Goal: Information Seeking & Learning: Understand process/instructions

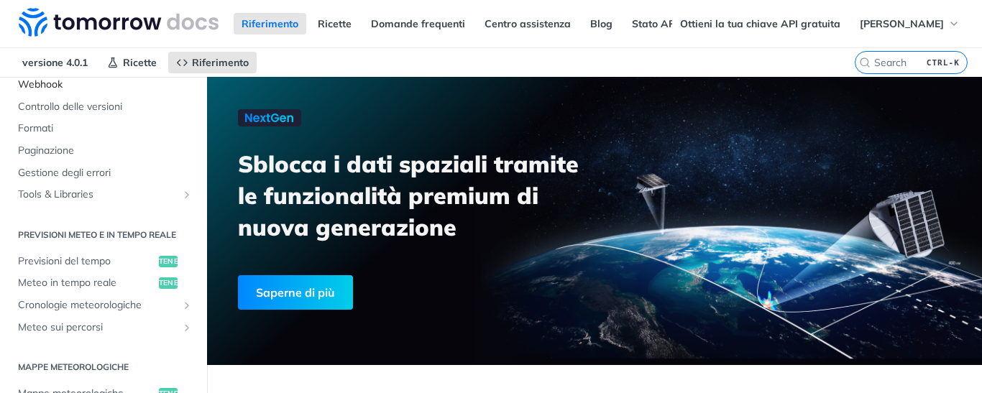
scroll to position [216, 0]
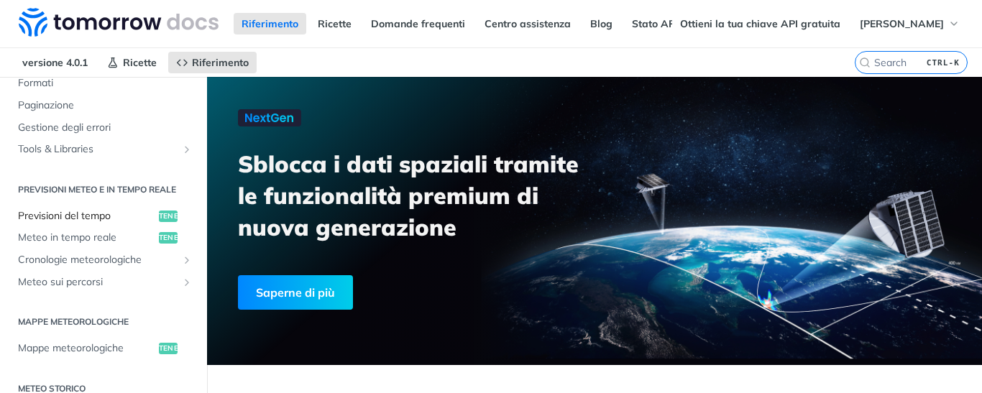
click at [101, 212] on font "Previsioni del tempo" at bounding box center [64, 215] width 93 height 13
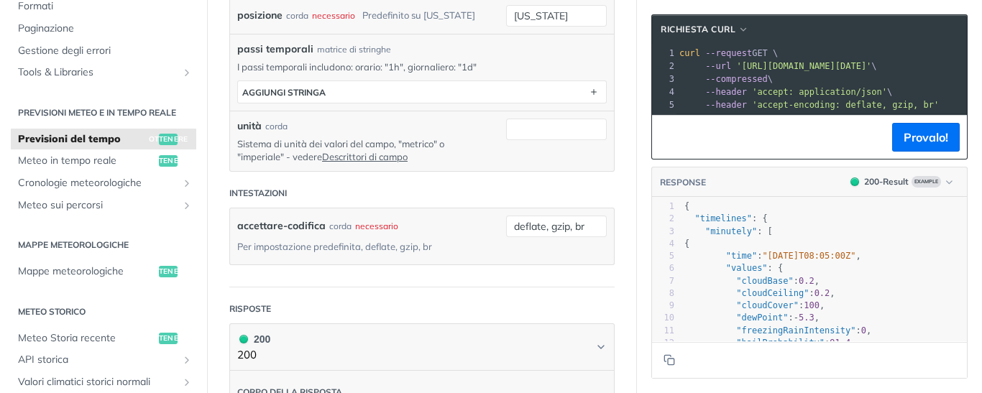
scroll to position [216, 0]
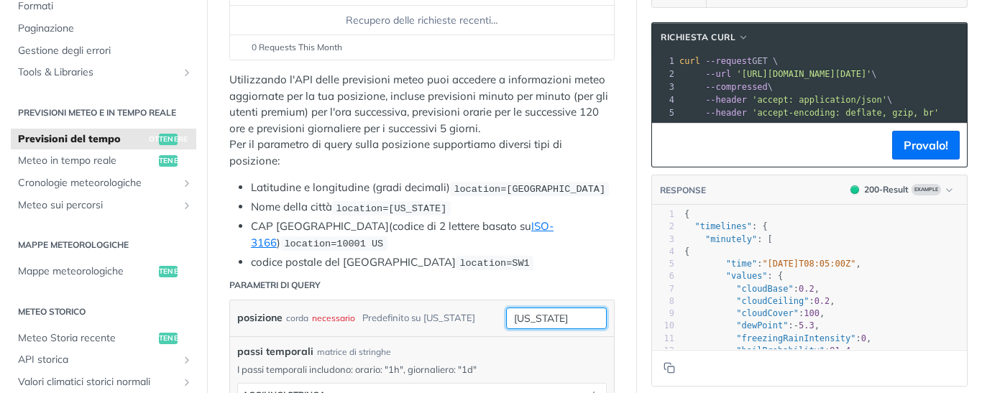
drag, startPoint x: 554, startPoint y: 273, endPoint x: 478, endPoint y: 280, distance: 77.2
click at [478, 308] on div "posizione corda necessario Predefinito su New York new york" at bounding box center [422, 319] width 370 height 22
click at [527, 308] on input "Muroleccese" at bounding box center [556, 319] width 101 height 22
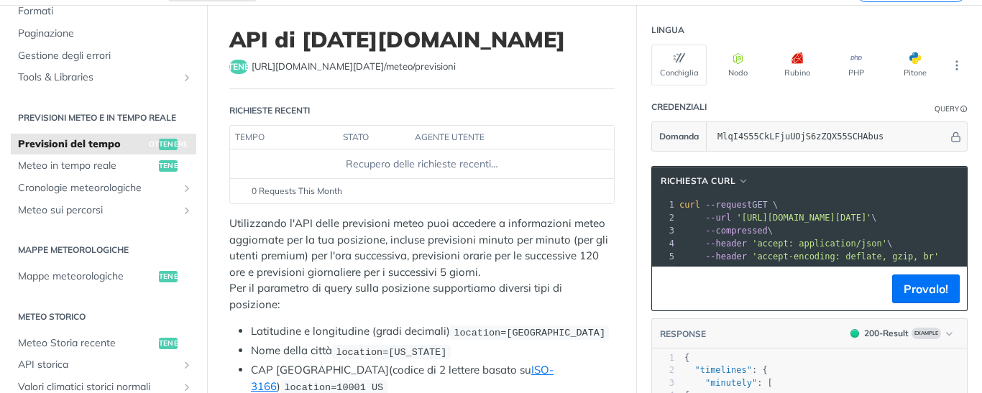
scroll to position [0, 0]
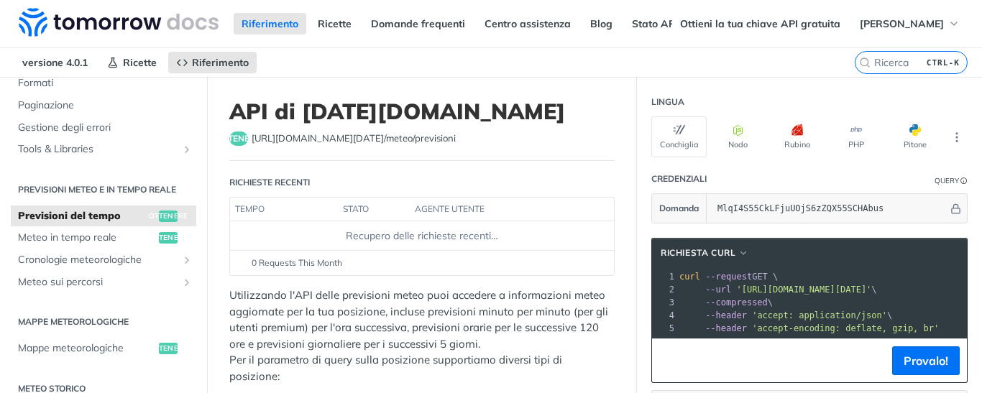
type input "Muro leccese"
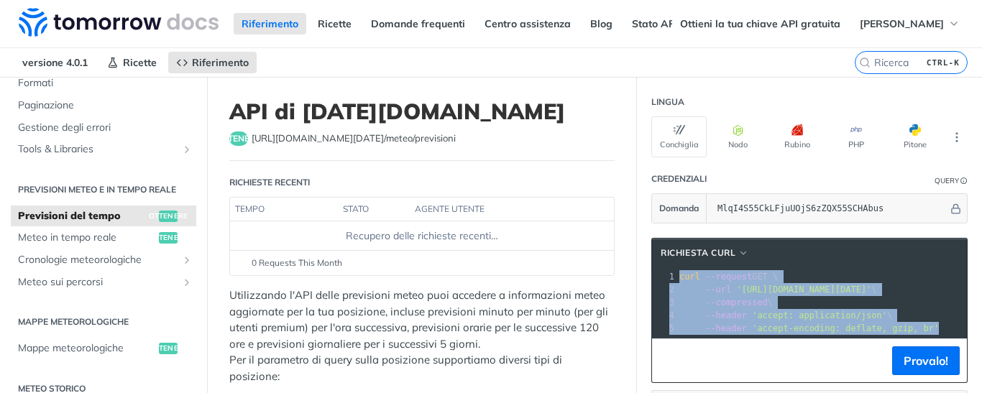
drag, startPoint x: 667, startPoint y: 270, endPoint x: 928, endPoint y: 327, distance: 267.9
click at [928, 327] on div "xxxxxxxxxx 1 curl --request GET \ 2 --url 'https://api.tomorrow.io/v4/weather/f…" at bounding box center [969, 303] width 584 height 70
